Goal: Task Accomplishment & Management: Use online tool/utility

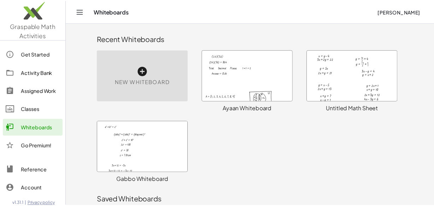
scroll to position [173, 0]
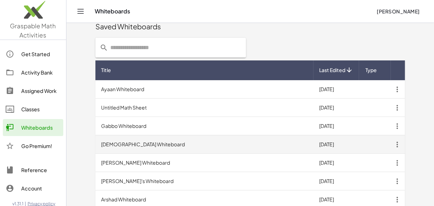
click at [129, 145] on td "[DEMOGRAPHIC_DATA] Whiteboard" at bounding box center [204, 144] width 218 height 18
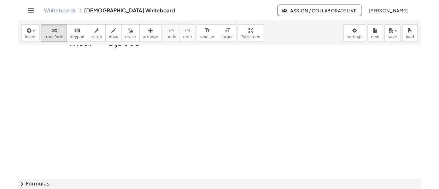
scroll to position [7986, 0]
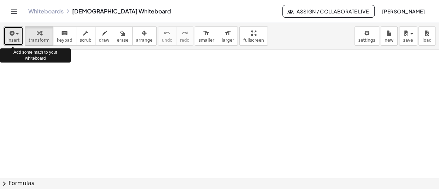
click at [16, 34] on span "button" at bounding box center [17, 33] width 3 height 1
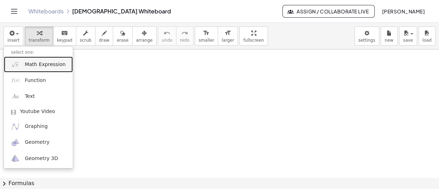
click at [41, 64] on span "Math Expression" at bounding box center [45, 64] width 41 height 7
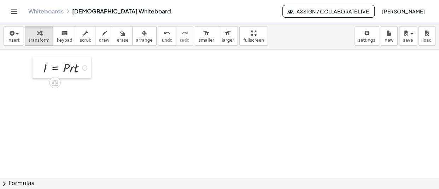
drag, startPoint x: 198, startPoint y: 74, endPoint x: 41, endPoint y: 68, distance: 157.1
click at [41, 68] on div at bounding box center [38, 68] width 11 height 22
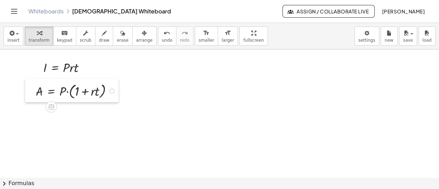
drag, startPoint x: 169, startPoint y: 136, endPoint x: 33, endPoint y: 90, distance: 143.8
click at [33, 90] on div at bounding box center [30, 90] width 11 height 23
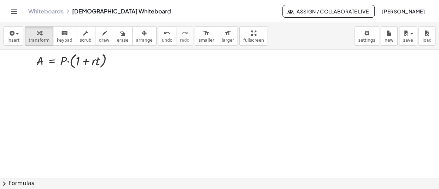
scroll to position [8017, 0]
drag, startPoint x: 126, startPoint y: 147, endPoint x: 35, endPoint y: 81, distance: 111.7
click at [35, 81] on div at bounding box center [34, 80] width 11 height 29
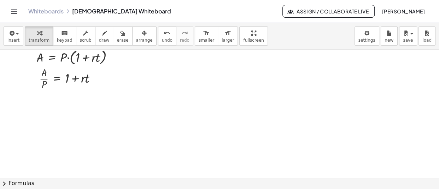
drag, startPoint x: 157, startPoint y: 168, endPoint x: 36, endPoint y: 106, distance: 135.0
click at [36, 106] on div at bounding box center [38, 101] width 11 height 29
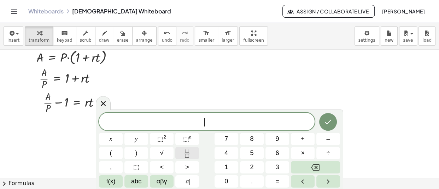
click at [190, 152] on icon "Fraction" at bounding box center [187, 153] width 9 height 9
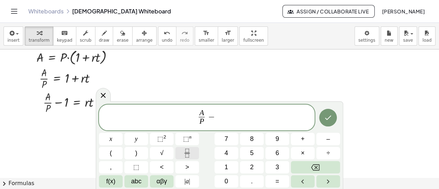
click at [191, 155] on icon "Fraction" at bounding box center [187, 153] width 9 height 9
click at [264, 111] on span "A P ​ ​" at bounding box center [207, 118] width 216 height 19
click at [189, 150] on icon "Fraction" at bounding box center [187, 153] width 9 height 9
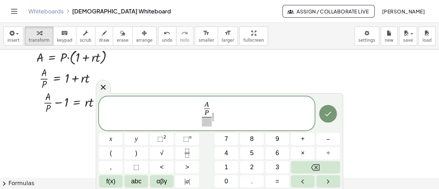
click at [213, 106] on span "A P ​ ​" at bounding box center [206, 113] width 13 height 25
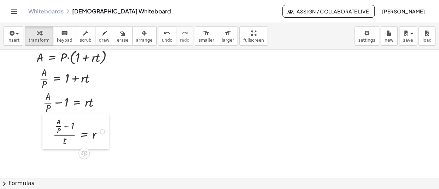
drag, startPoint x: 199, startPoint y: 166, endPoint x: 46, endPoint y: 135, distance: 157.0
click at [46, 135] on div at bounding box center [47, 130] width 11 height 35
drag, startPoint x: 260, startPoint y: 139, endPoint x: 278, endPoint y: 69, distance: 72.7
click at [278, 69] on div at bounding box center [278, 69] width 11 height 29
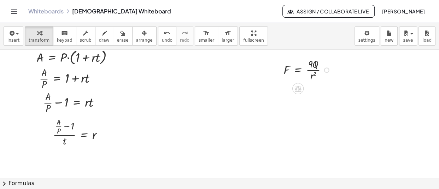
click at [327, 69] on div at bounding box center [326, 70] width 5 height 5
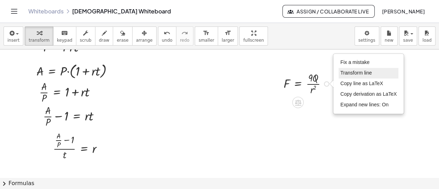
scroll to position [8005, 0]
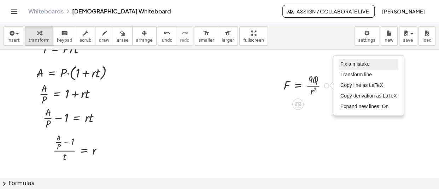
click at [352, 65] on span "Fix a mistake" at bounding box center [354, 64] width 29 height 6
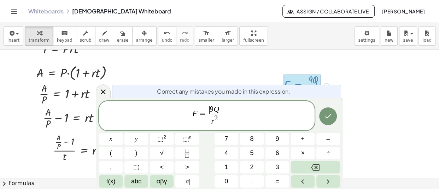
click at [209, 111] on span "​ 9 Q" at bounding box center [214, 110] width 11 height 8
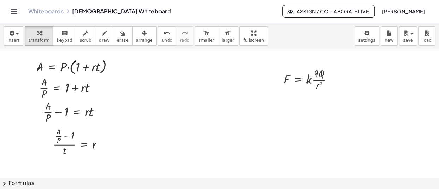
scroll to position [8020, 0]
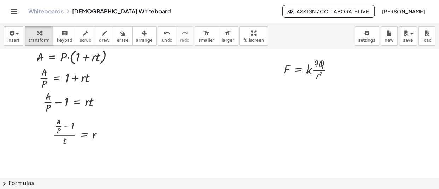
drag, startPoint x: 313, startPoint y: 156, endPoint x: 279, endPoint y: 94, distance: 70.6
click at [279, 94] on div at bounding box center [274, 93] width 11 height 22
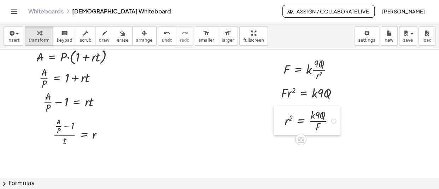
drag, startPoint x: 257, startPoint y: 154, endPoint x: 278, endPoint y: 120, distance: 40.6
click at [278, 120] on div at bounding box center [279, 120] width 11 height 29
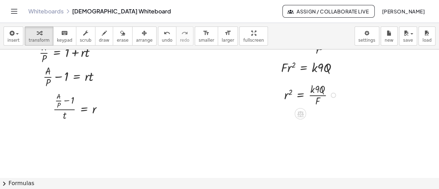
scroll to position [8064, 0]
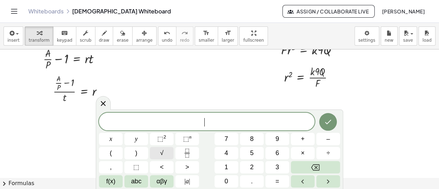
click at [161, 153] on span "√" at bounding box center [162, 153] width 4 height 10
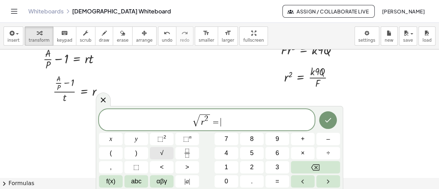
click at [161, 153] on span "√" at bounding box center [162, 153] width 4 height 10
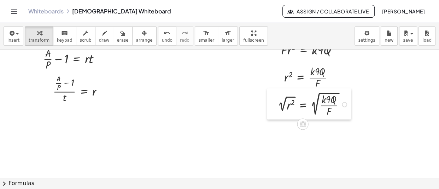
drag, startPoint x: 281, startPoint y: 157, endPoint x: 268, endPoint y: 106, distance: 52.2
click at [268, 106] on div at bounding box center [272, 103] width 11 height 31
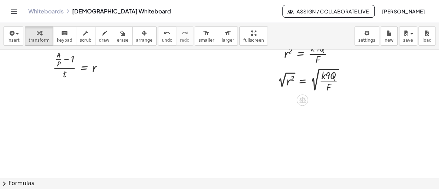
scroll to position [8088, 0]
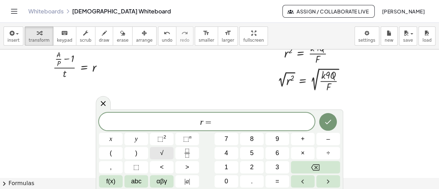
click at [162, 152] on span "√" at bounding box center [162, 153] width 4 height 10
click at [187, 152] on icon "Fraction" at bounding box center [187, 153] width 9 height 9
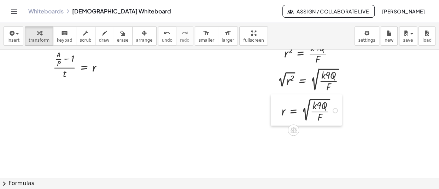
drag, startPoint x: 304, startPoint y: 148, endPoint x: 278, endPoint y: 115, distance: 41.9
click at [278, 115] on div at bounding box center [276, 109] width 11 height 31
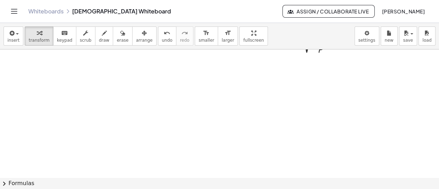
scroll to position [8156, 0]
drag, startPoint x: 65, startPoint y: 143, endPoint x: 45, endPoint y: 72, distance: 73.1
click at [45, 72] on div at bounding box center [40, 77] width 11 height 23
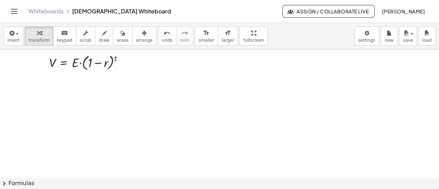
drag, startPoint x: 158, startPoint y: 125, endPoint x: 50, endPoint y: 90, distance: 113.5
click at [50, 90] on div at bounding box center [51, 88] width 11 height 29
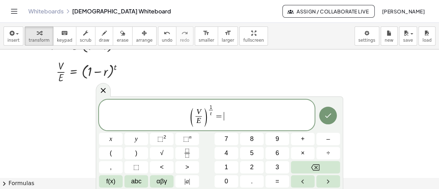
scroll to position [8185, 0]
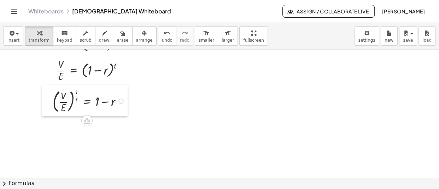
drag, startPoint x: 172, startPoint y: 138, endPoint x: 46, endPoint y: 106, distance: 130.2
click at [46, 106] on div at bounding box center [47, 100] width 11 height 31
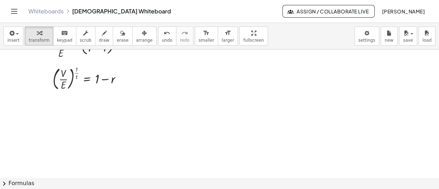
scroll to position [8208, 0]
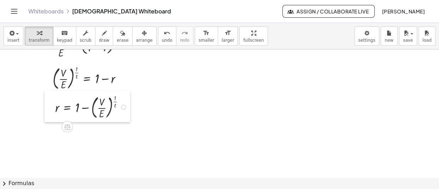
drag, startPoint x: 181, startPoint y: 155, endPoint x: 49, endPoint y: 107, distance: 140.4
click at [49, 107] on div at bounding box center [50, 106] width 11 height 31
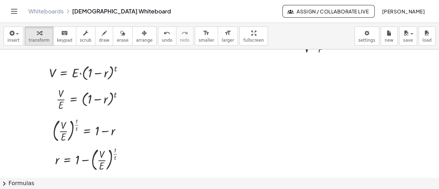
scroll to position [8232, 0]
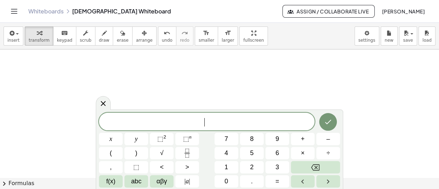
click at [198, 121] on span "​" at bounding box center [207, 122] width 216 height 10
click at [167, 163] on button "<" at bounding box center [162, 167] width 24 height 12
click at [166, 166] on button "<" at bounding box center [162, 167] width 24 height 12
click at [325, 123] on icon "Done" at bounding box center [328, 122] width 8 height 8
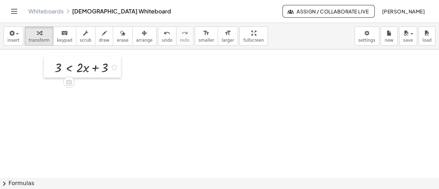
drag, startPoint x: 159, startPoint y: 105, endPoint x: 51, endPoint y: 67, distance: 114.3
click at [51, 67] on div at bounding box center [49, 67] width 11 height 22
click at [115, 67] on div at bounding box center [114, 67] width 5 height 5
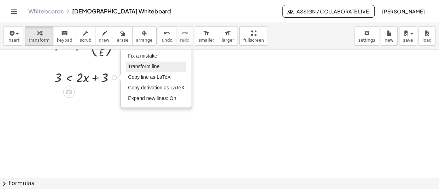
scroll to position [8269, 0]
click at [158, 57] on li "Fix a mistake" at bounding box center [156, 56] width 60 height 11
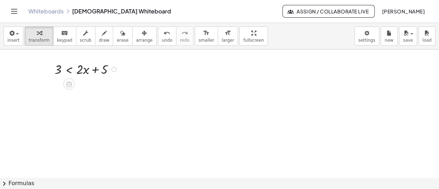
scroll to position [8280, 0]
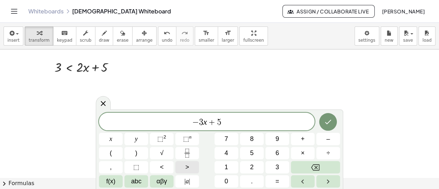
click at [188, 168] on span ">" at bounding box center [187, 168] width 4 height 10
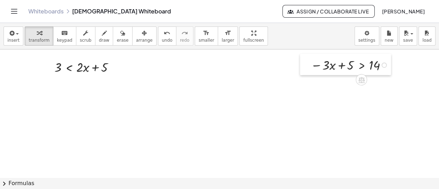
drag, startPoint x: 279, startPoint y: 141, endPoint x: 309, endPoint y: 69, distance: 78.6
click at [309, 69] on div at bounding box center [305, 65] width 11 height 22
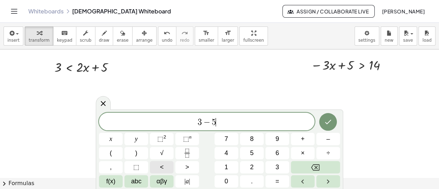
click at [162, 166] on span "<" at bounding box center [162, 168] width 4 height 10
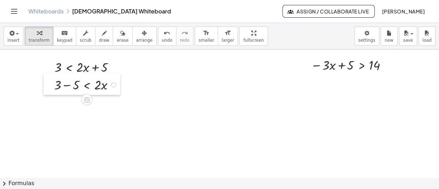
drag, startPoint x: 96, startPoint y: 119, endPoint x: 53, endPoint y: 84, distance: 55.3
click at [53, 84] on div at bounding box center [48, 85] width 11 height 22
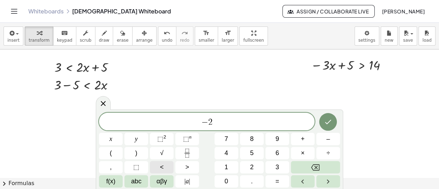
click at [169, 165] on button "<" at bounding box center [162, 167] width 24 height 12
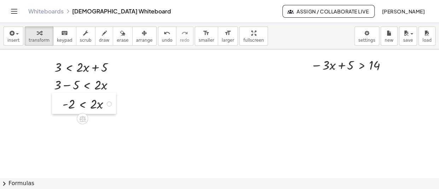
drag, startPoint x: 172, startPoint y: 150, endPoint x: 60, endPoint y: 111, distance: 118.3
click at [60, 111] on div at bounding box center [57, 104] width 11 height 22
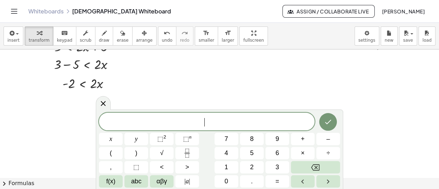
scroll to position [8312, 0]
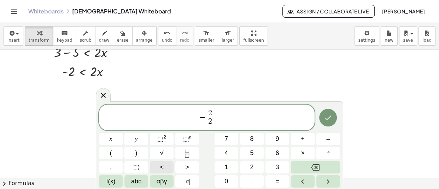
click at [167, 164] on button "<" at bounding box center [162, 167] width 24 height 12
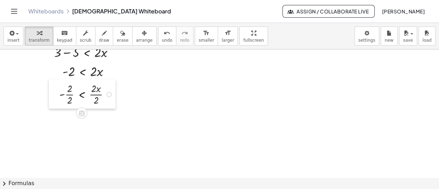
drag, startPoint x: 202, startPoint y: 141, endPoint x: 56, endPoint y: 97, distance: 152.3
click at [56, 97] on div at bounding box center [54, 93] width 11 height 29
drag, startPoint x: 146, startPoint y: 160, endPoint x: 64, endPoint y: 122, distance: 90.6
click at [64, 122] on div at bounding box center [64, 119] width 11 height 21
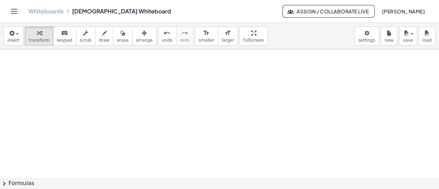
scroll to position [8407, 0]
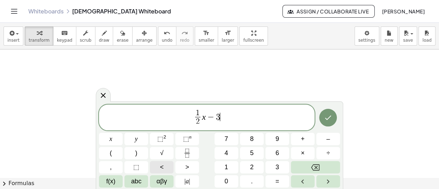
click at [167, 168] on button "<" at bounding box center [162, 167] width 24 height 12
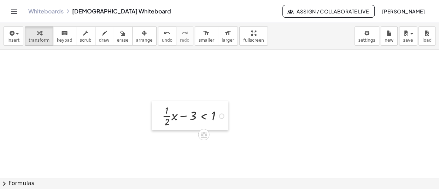
click at [160, 119] on div at bounding box center [157, 115] width 11 height 29
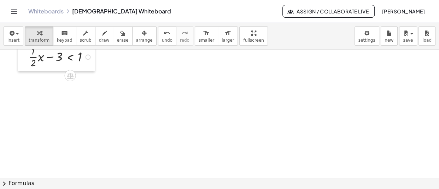
drag, startPoint x: 158, startPoint y: 118, endPoint x: 25, endPoint y: 59, distance: 146.1
click at [25, 59] on div at bounding box center [23, 56] width 11 height 29
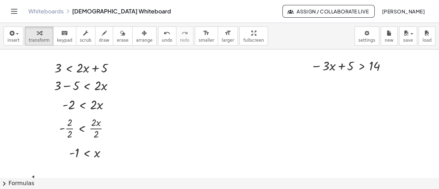
scroll to position [8283, 0]
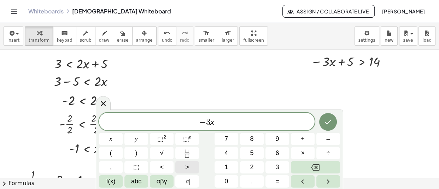
click at [183, 170] on button ">" at bounding box center [187, 167] width 24 height 12
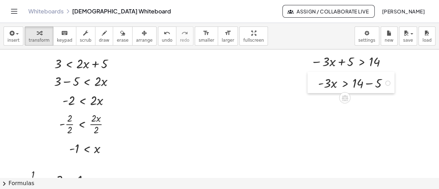
drag, startPoint x: 345, startPoint y: 109, endPoint x: 318, endPoint y: 84, distance: 37.0
click at [318, 84] on div at bounding box center [313, 83] width 11 height 22
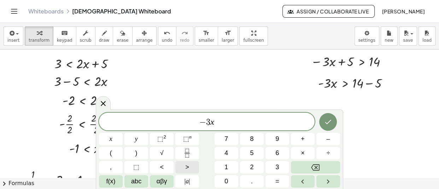
click at [185, 167] on span ">" at bounding box center [187, 168] width 4 height 10
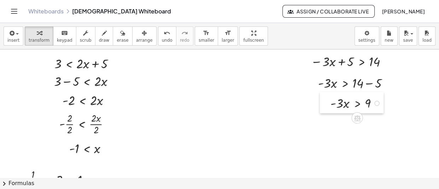
drag, startPoint x: 351, startPoint y: 145, endPoint x: 327, endPoint y: 104, distance: 47.4
click at [327, 104] on div at bounding box center [325, 103] width 11 height 22
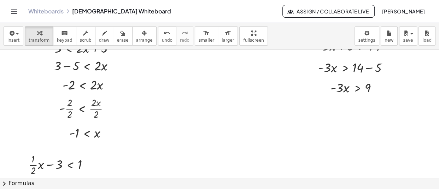
scroll to position [8299, 0]
drag, startPoint x: 315, startPoint y: 150, endPoint x: 333, endPoint y: 109, distance: 45.1
click at [333, 109] on div at bounding box center [332, 106] width 11 height 21
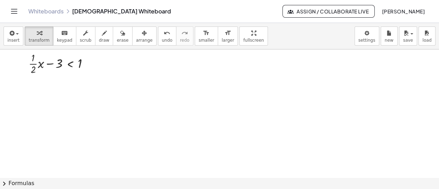
scroll to position [8399, 0]
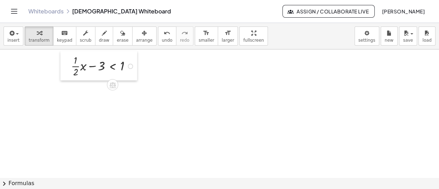
drag, startPoint x: 25, startPoint y: 68, endPoint x: 68, endPoint y: 69, distance: 42.5
click at [68, 69] on div at bounding box center [65, 65] width 11 height 29
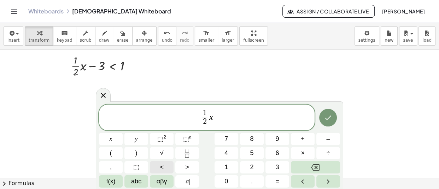
click at [169, 168] on button "<" at bounding box center [162, 167] width 24 height 12
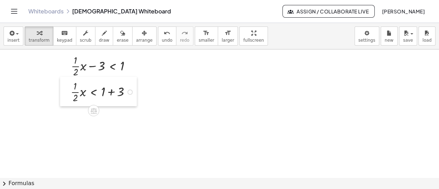
drag, startPoint x: 131, startPoint y: 132, endPoint x: 65, endPoint y: 92, distance: 77.6
click at [65, 92] on div at bounding box center [65, 91] width 11 height 29
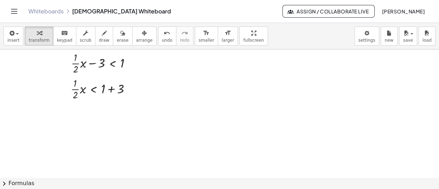
scroll to position [8402, 0]
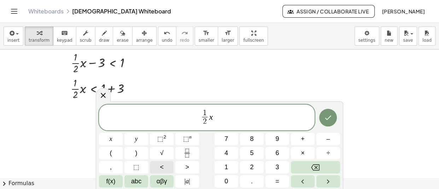
click at [169, 167] on button "<" at bounding box center [162, 167] width 24 height 12
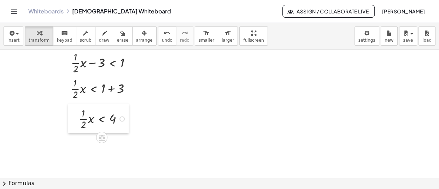
drag, startPoint x: 151, startPoint y: 159, endPoint x: 77, endPoint y: 122, distance: 82.8
click at [77, 122] on div at bounding box center [73, 118] width 11 height 29
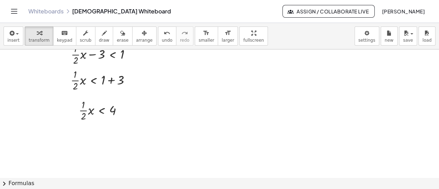
scroll to position [8444, 0]
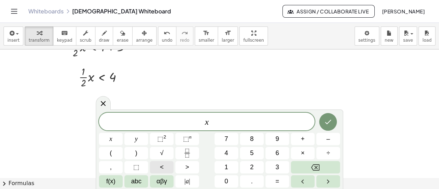
click at [160, 172] on span "<" at bounding box center [162, 168] width 4 height 10
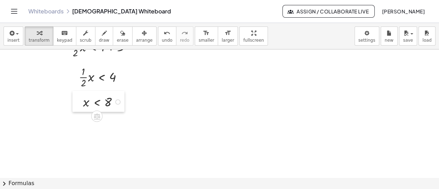
drag, startPoint x: 132, startPoint y: 142, endPoint x: 76, endPoint y: 100, distance: 69.9
click at [76, 100] on div at bounding box center [77, 101] width 11 height 21
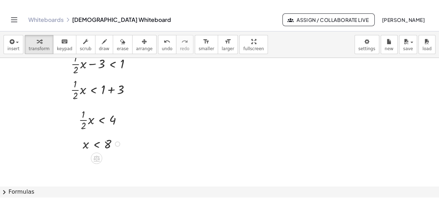
scroll to position [8398, 0]
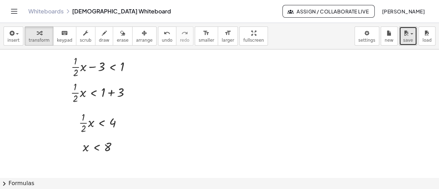
click at [404, 36] on icon "button" at bounding box center [406, 33] width 6 height 8
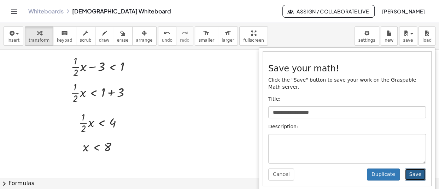
click at [420, 169] on button "Save" at bounding box center [415, 175] width 21 height 12
